Goal: Task Accomplishment & Management: Manage account settings

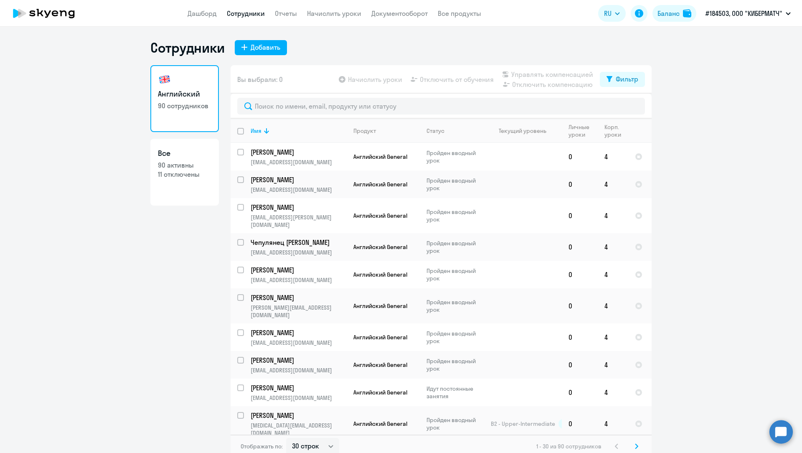
select select "30"
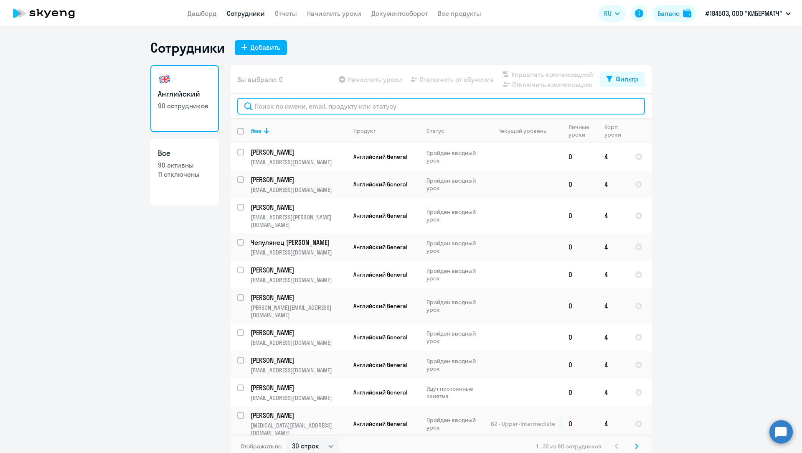
click at [262, 107] on input "text" at bounding box center [441, 106] width 408 height 17
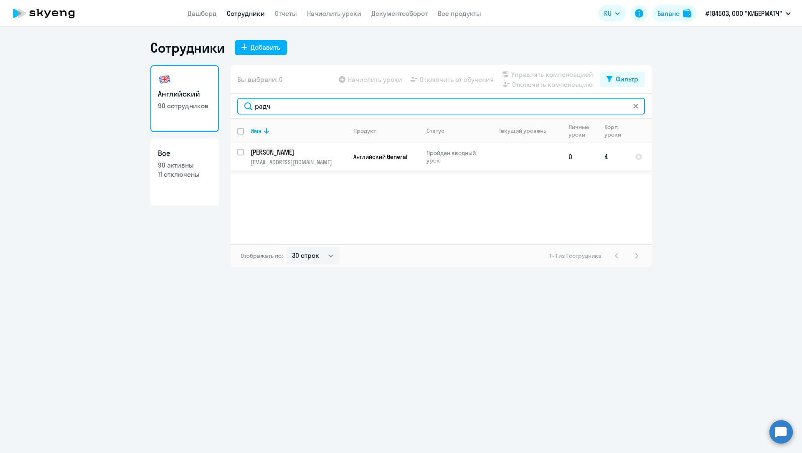
type input "радч"
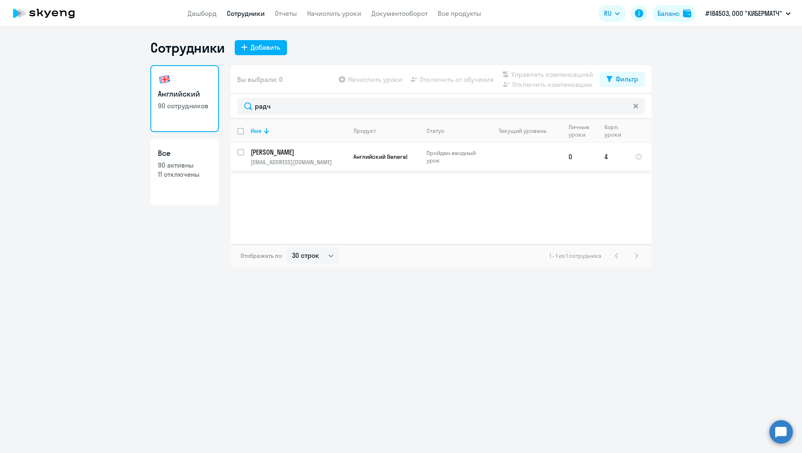
click at [241, 149] on input "select row 42935599" at bounding box center [245, 157] width 17 height 17
checkbox input "true"
click at [434, 79] on span "Отключить от обучения" at bounding box center [457, 79] width 74 height 10
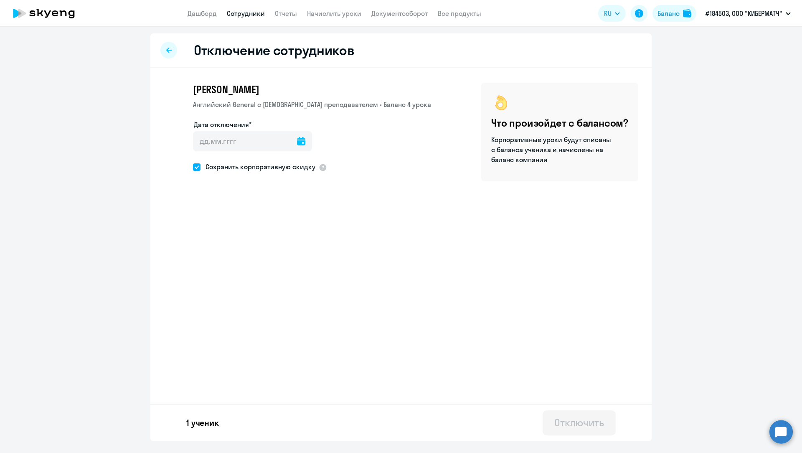
click at [299, 142] on icon at bounding box center [301, 141] width 8 height 8
click at [255, 252] on span "16" at bounding box center [254, 253] width 15 height 15
type input "[DATE]"
click at [567, 428] on div "Отключить" at bounding box center [579, 422] width 50 height 13
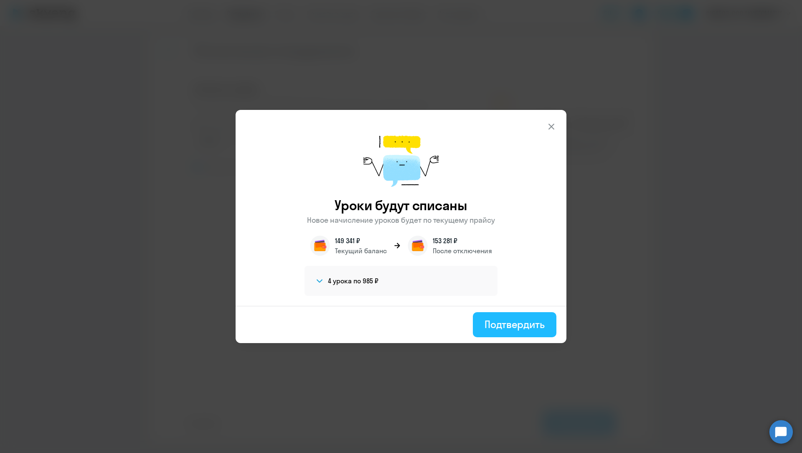
click at [505, 328] on div "Подтвердить" at bounding box center [515, 323] width 60 height 13
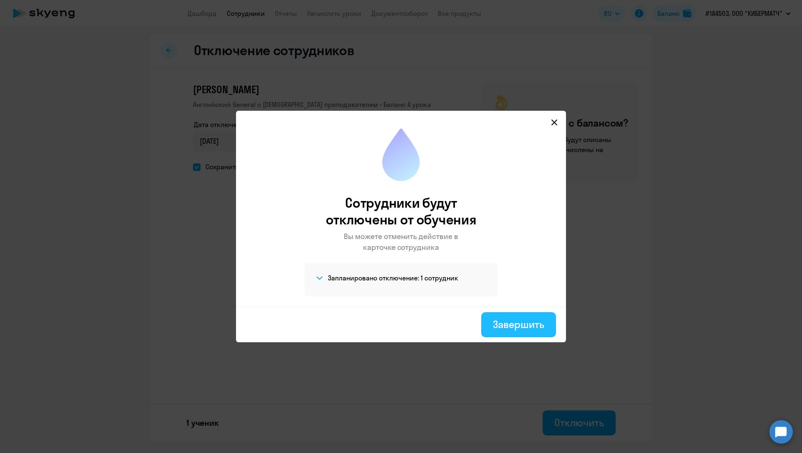
click at [504, 323] on div "Завершить" at bounding box center [518, 323] width 51 height 13
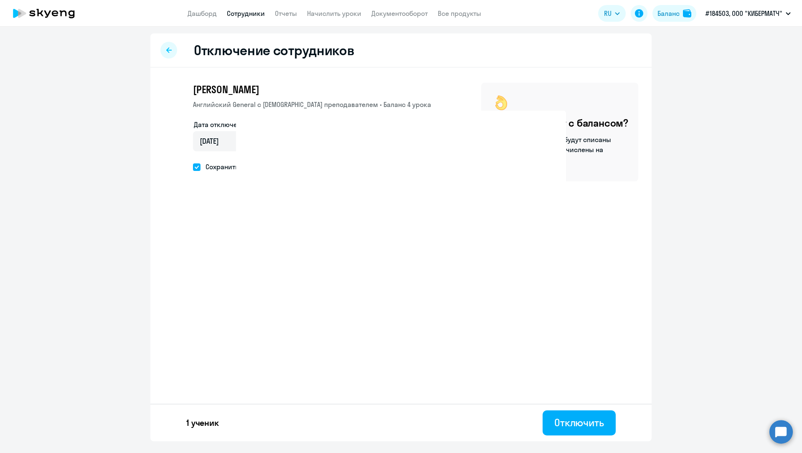
select select "30"
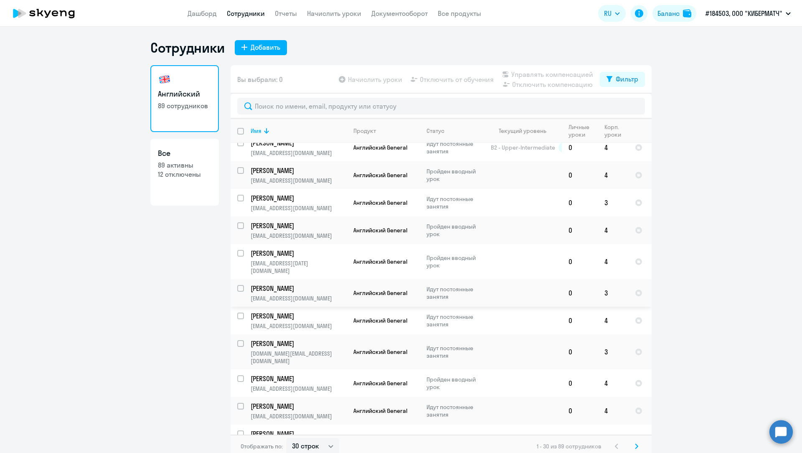
scroll to position [5, 0]
